Goal: Information Seeking & Learning: Understand process/instructions

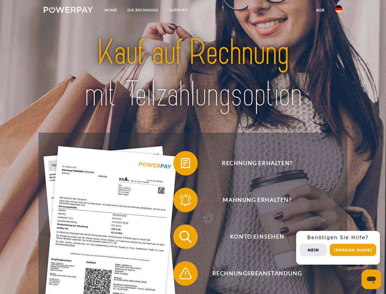
click at [68, 11] on img at bounding box center [68, 10] width 49 height 6
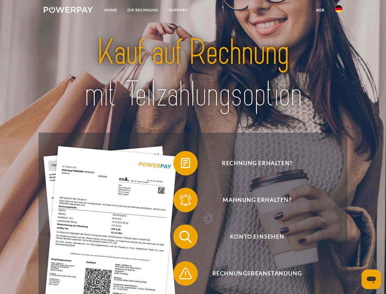
click at [339, 11] on img at bounding box center [338, 8] width 7 height 7
click at [320, 10] on link "agb" at bounding box center [320, 10] width 19 height 11
click at [181, 164] on span at bounding box center [176, 163] width 31 height 31
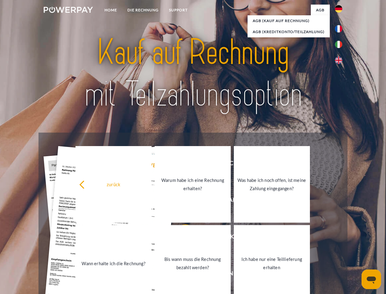
click at [181, 201] on div "zurück Warum habe ich eine Rechnung erhalten? Was habe ich noch offen, ist mein…" at bounding box center [192, 224] width 247 height 158
click at [181, 238] on link "Bis wann muss die Rechnung bezahlt werden?" at bounding box center [193, 263] width 76 height 76
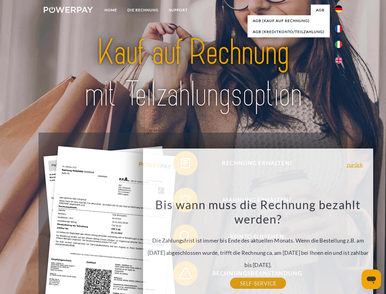
click at [181, 274] on div "Rechnung erhalten? Mahnung erhalten? Konto einsehen" at bounding box center [193, 254] width 309 height 245
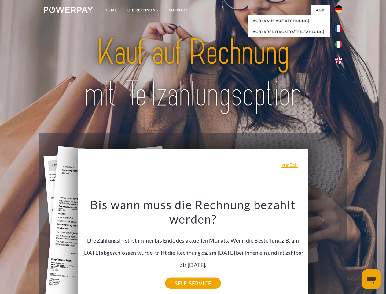
click at [340, 247] on div "Rechnung erhalten? Mahnung erhalten? Konto einsehen" at bounding box center [193, 254] width 309 height 245
click at [325, 249] on span "Konto einsehen" at bounding box center [257, 236] width 150 height 24
click at [355, 249] on header "Home DIE RECHNUNG SUPPORT" at bounding box center [193, 211] width 386 height 422
